Goal: Task Accomplishment & Management: Manage account settings

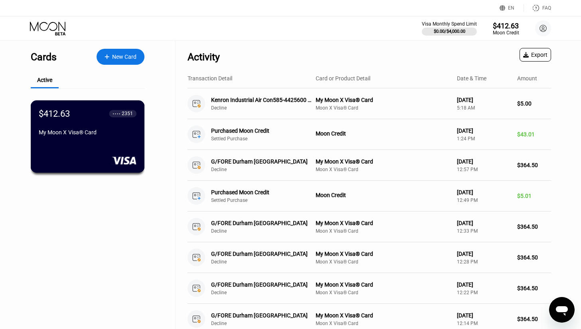
click at [104, 164] on div at bounding box center [88, 160] width 98 height 8
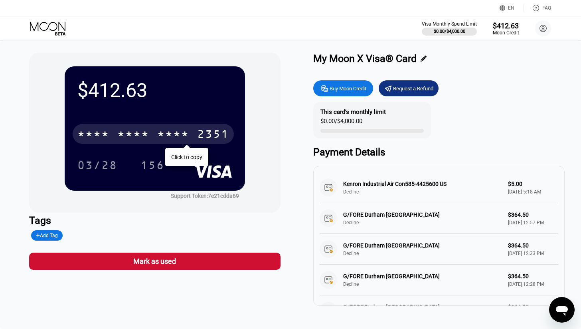
click at [212, 139] on div "2351" at bounding box center [213, 135] width 32 height 13
